Goal: Check status: Check status

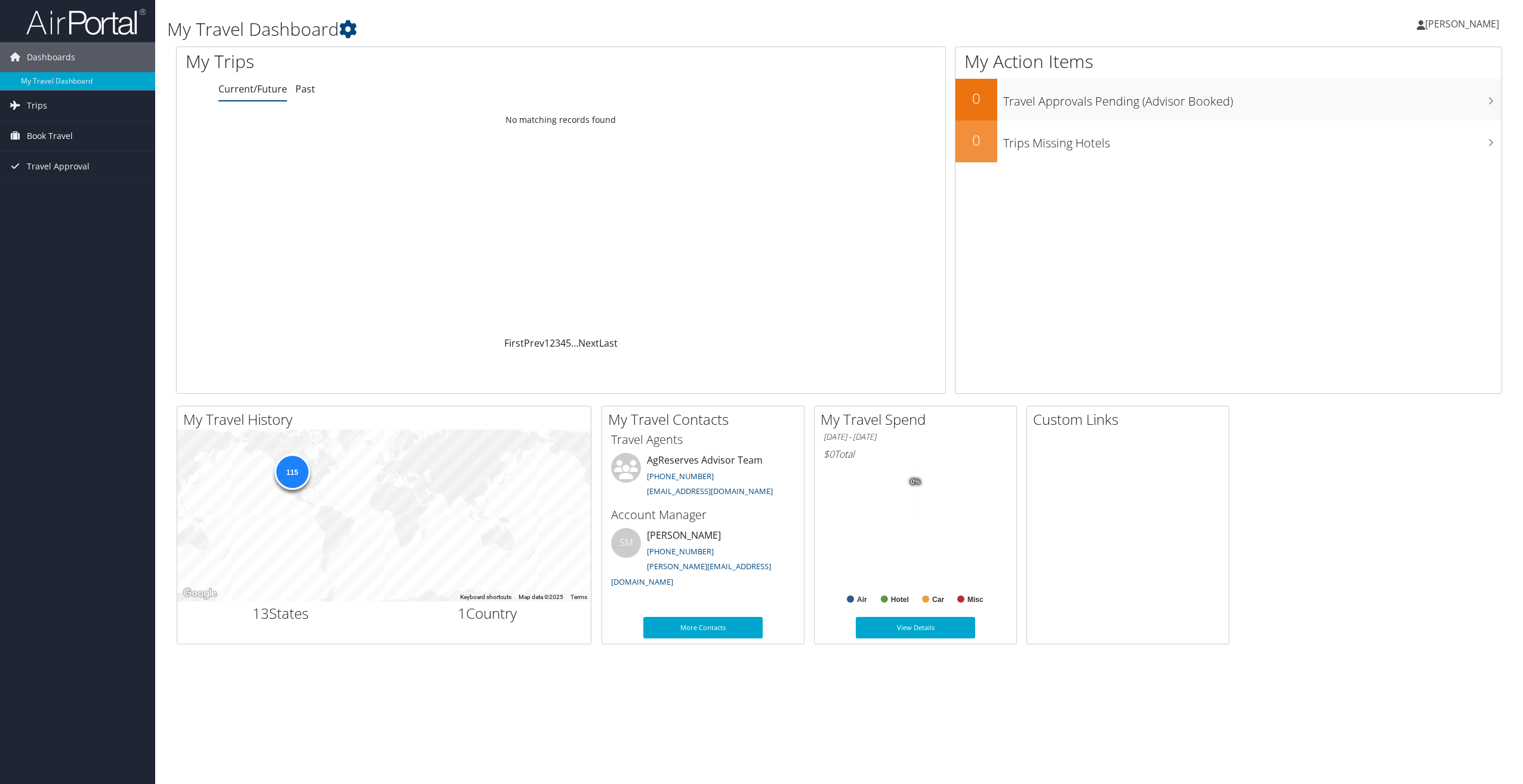
click at [262, 91] on link "Current/Future" at bounding box center [252, 89] width 69 height 13
click at [36, 107] on span "Trips" at bounding box center [37, 105] width 20 height 30
click at [83, 127] on link "Current/Future Trips" at bounding box center [78, 129] width 155 height 18
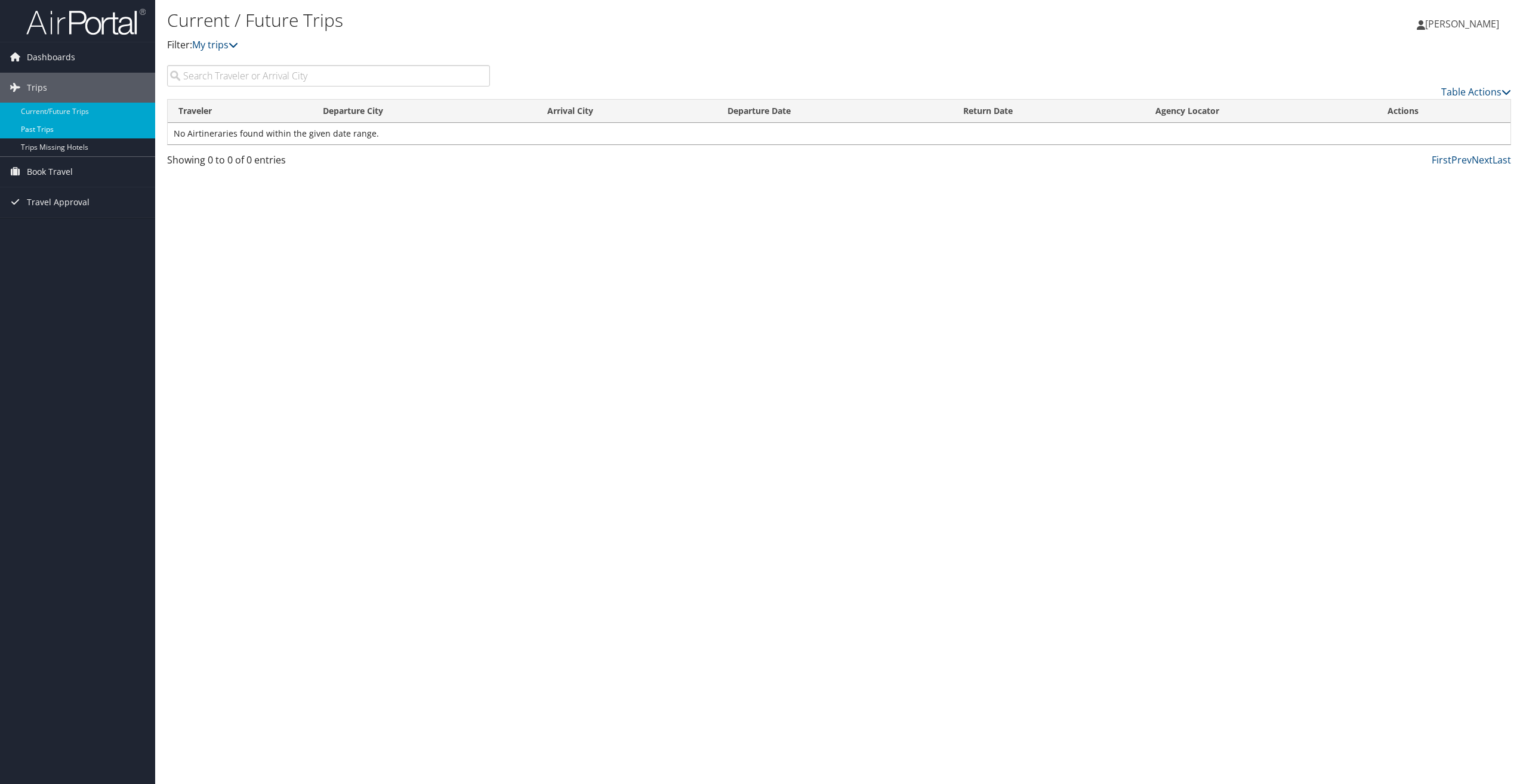
click at [30, 130] on link "Past Trips" at bounding box center [78, 129] width 155 height 18
